Goal: Navigation & Orientation: Understand site structure

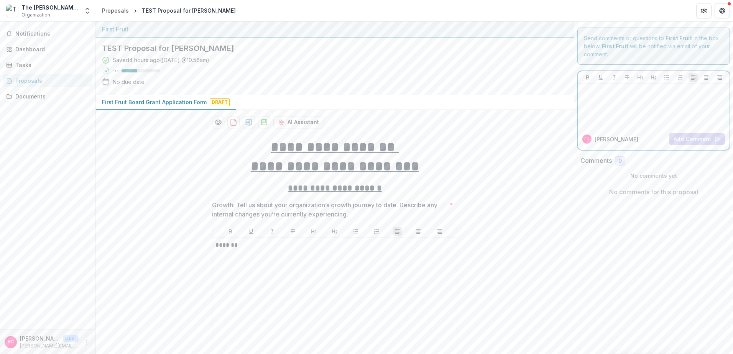
click at [623, 113] on div at bounding box center [654, 106] width 146 height 38
click at [219, 119] on icon "Preview 13565d8e-fedc-4a2a-9f18-e7b105b259df-0.pdf" at bounding box center [218, 122] width 8 height 8
click at [716, 15] on button "Close" at bounding box center [722, 9] width 12 height 12
click at [47, 97] on div "Documents" at bounding box center [50, 96] width 71 height 8
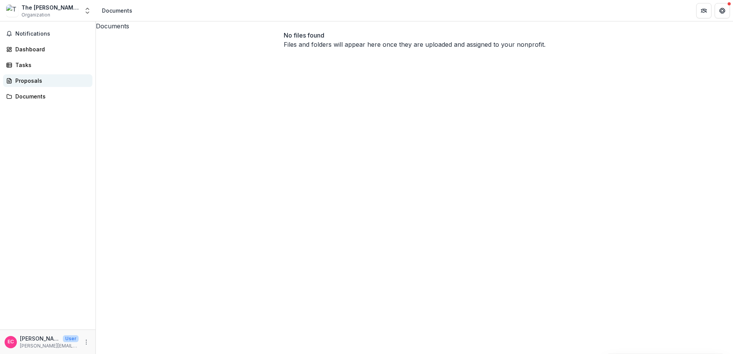
click at [42, 84] on div "Proposals" at bounding box center [50, 81] width 71 height 8
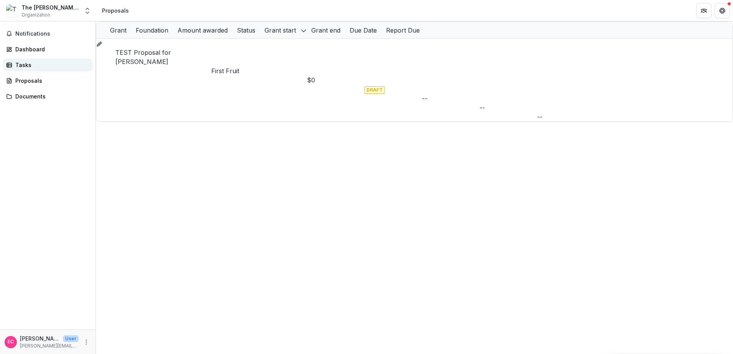
click at [38, 66] on div "Tasks" at bounding box center [50, 65] width 71 height 8
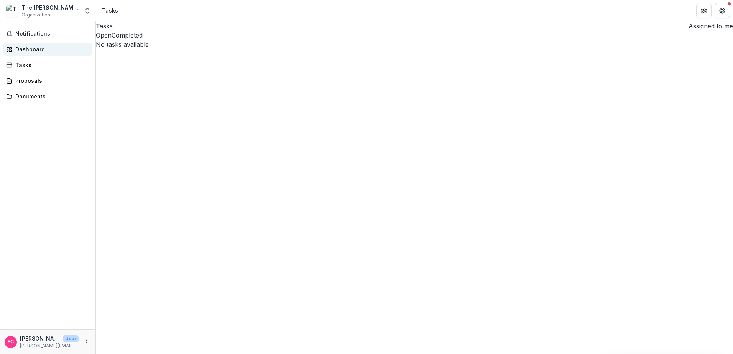
click at [40, 51] on div "Dashboard" at bounding box center [50, 49] width 71 height 8
